Goal: Check status: Check status

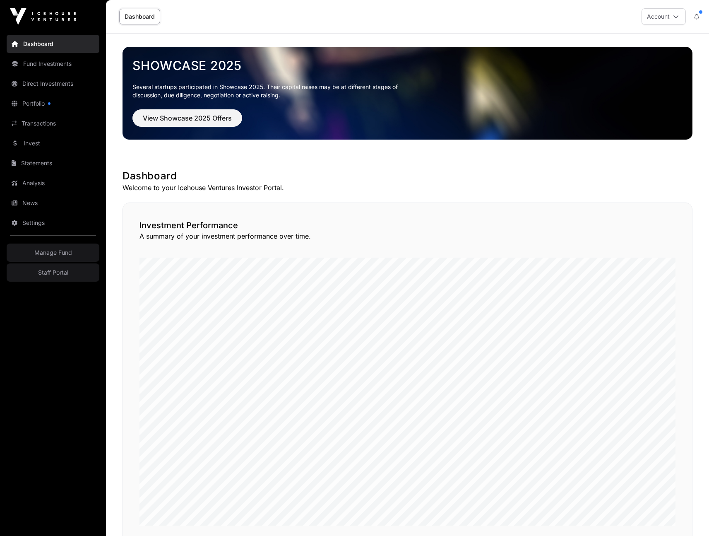
click at [49, 64] on link "Fund Investments" at bounding box center [53, 64] width 93 height 18
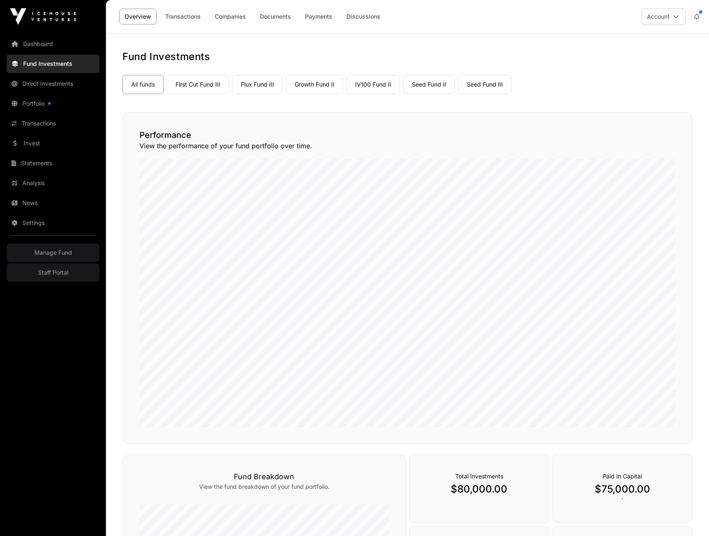
click at [321, 18] on link "Payments" at bounding box center [319, 17] width 38 height 16
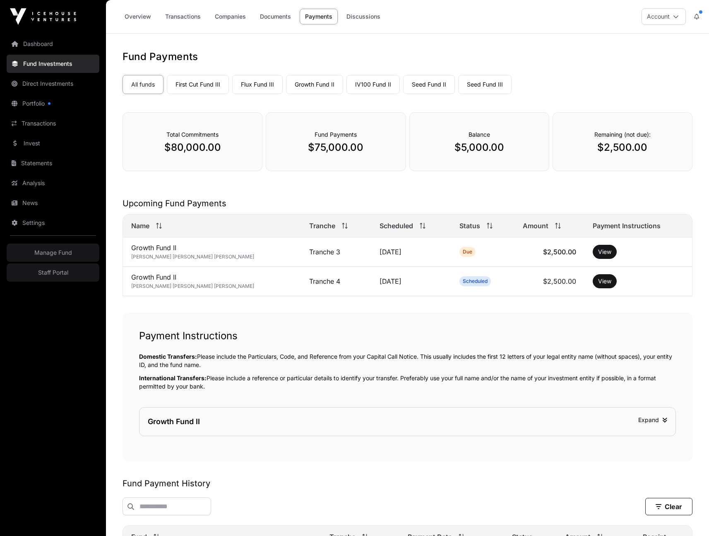
click at [197, 89] on link "First Cut Fund III" at bounding box center [198, 84] width 62 height 19
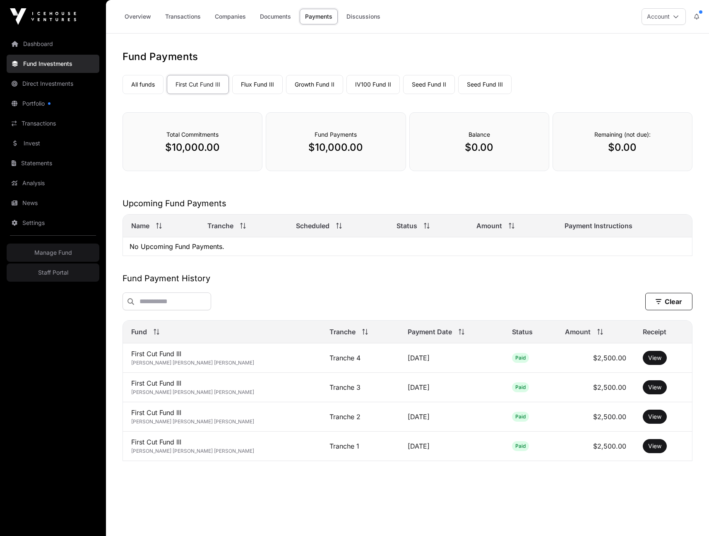
click at [279, 85] on link "Flux Fund III" at bounding box center [257, 84] width 50 height 19
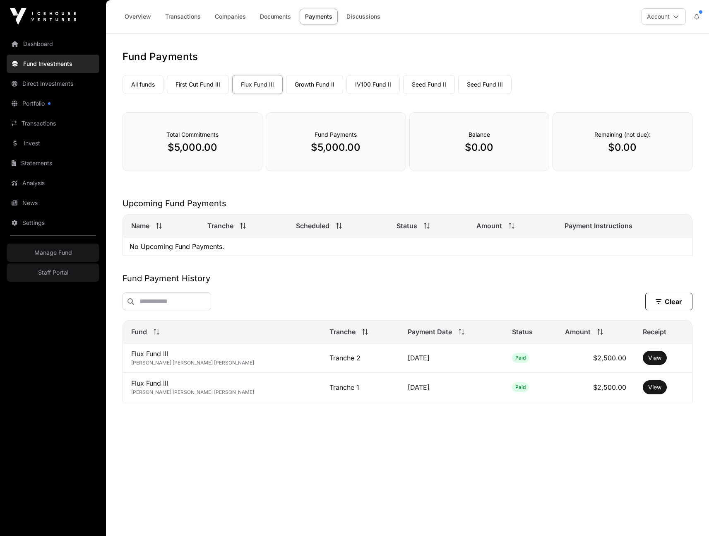
click at [315, 86] on link "Growth Fund II" at bounding box center [314, 84] width 57 height 19
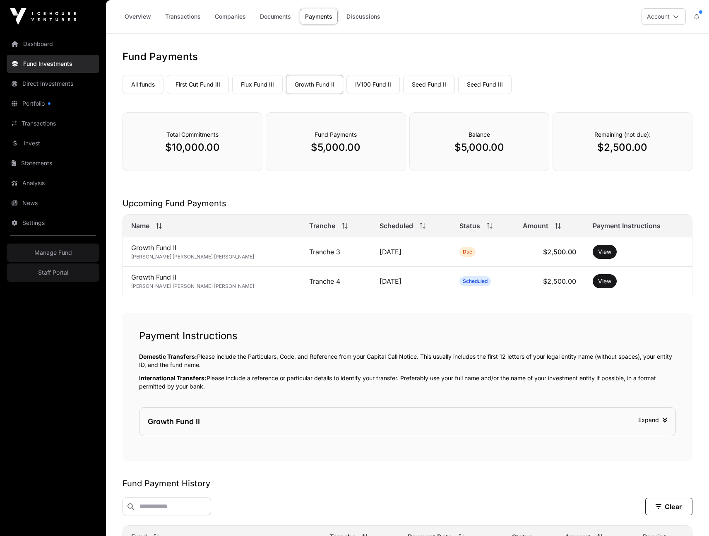
click at [384, 85] on link "IV100 Fund II" at bounding box center [372, 84] width 53 height 19
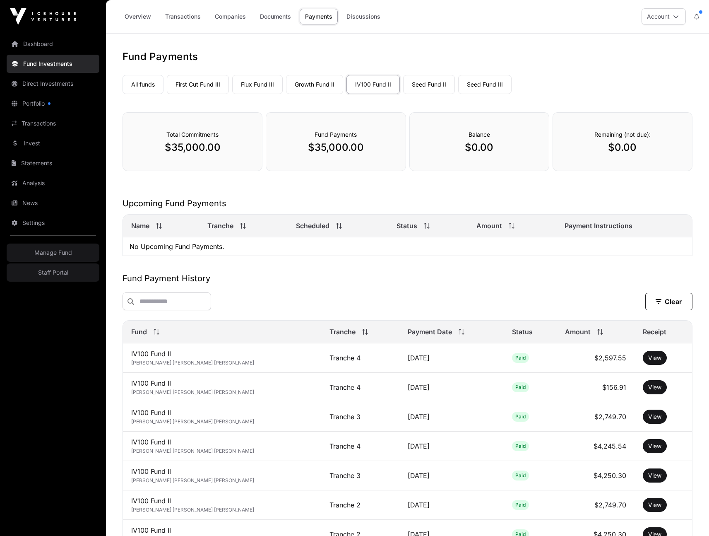
click at [427, 85] on link "Seed Fund II" at bounding box center [429, 84] width 52 height 19
click at [480, 85] on link "Seed Fund III" at bounding box center [484, 84] width 53 height 19
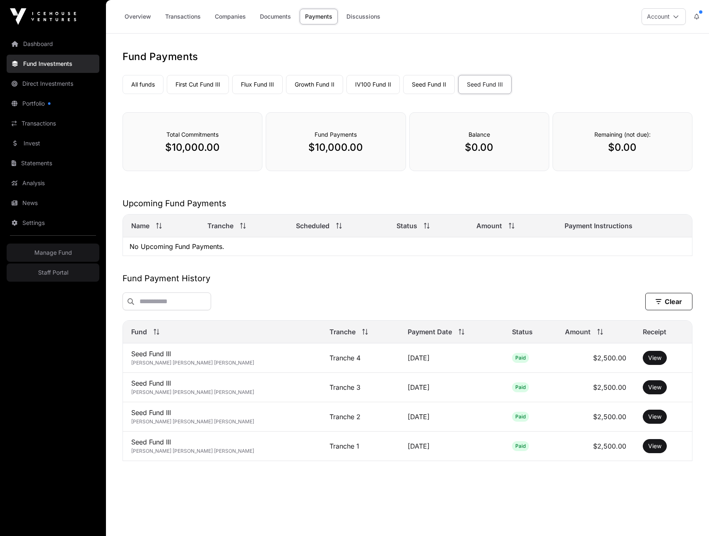
click at [139, 87] on link "All funds" at bounding box center [143, 84] width 41 height 19
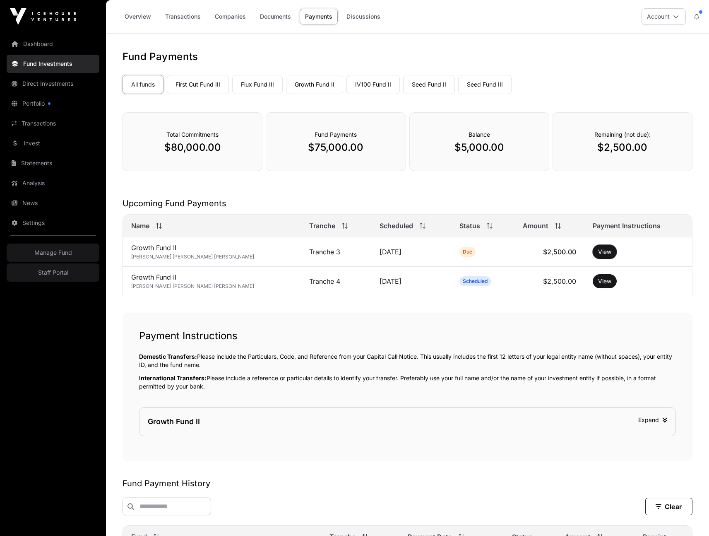
click at [593, 250] on button "View" at bounding box center [605, 252] width 24 height 14
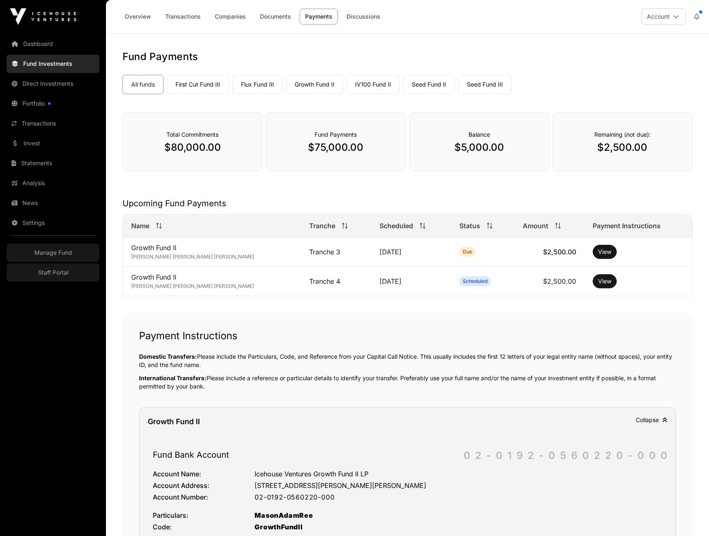
click at [51, 46] on link "Dashboard" at bounding box center [53, 44] width 93 height 18
